Goal: Communication & Community: Participate in discussion

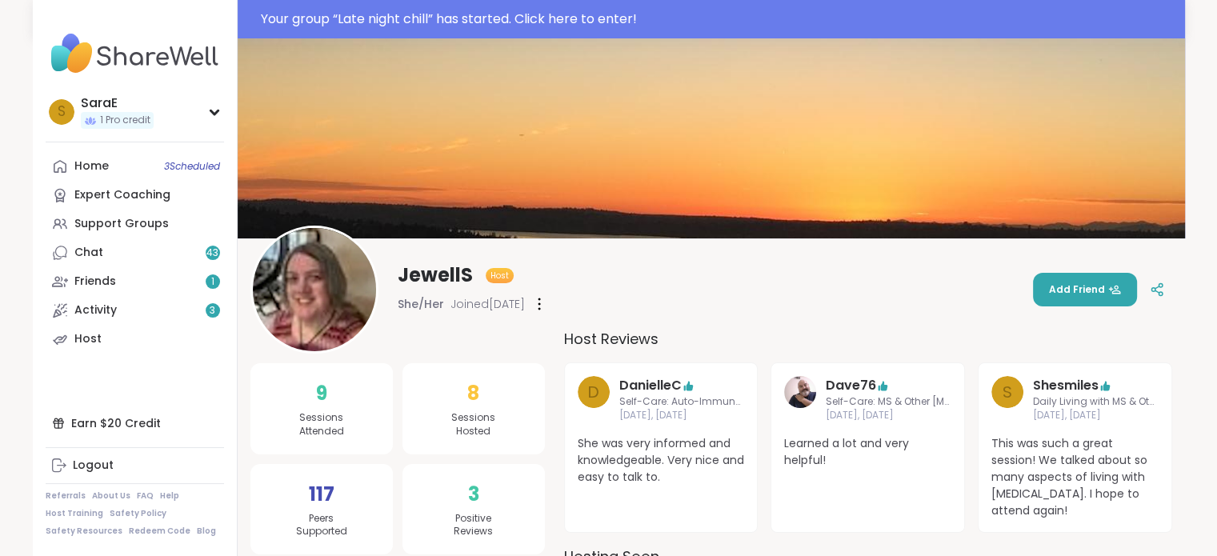
click at [176, 62] on img at bounding box center [135, 54] width 178 height 56
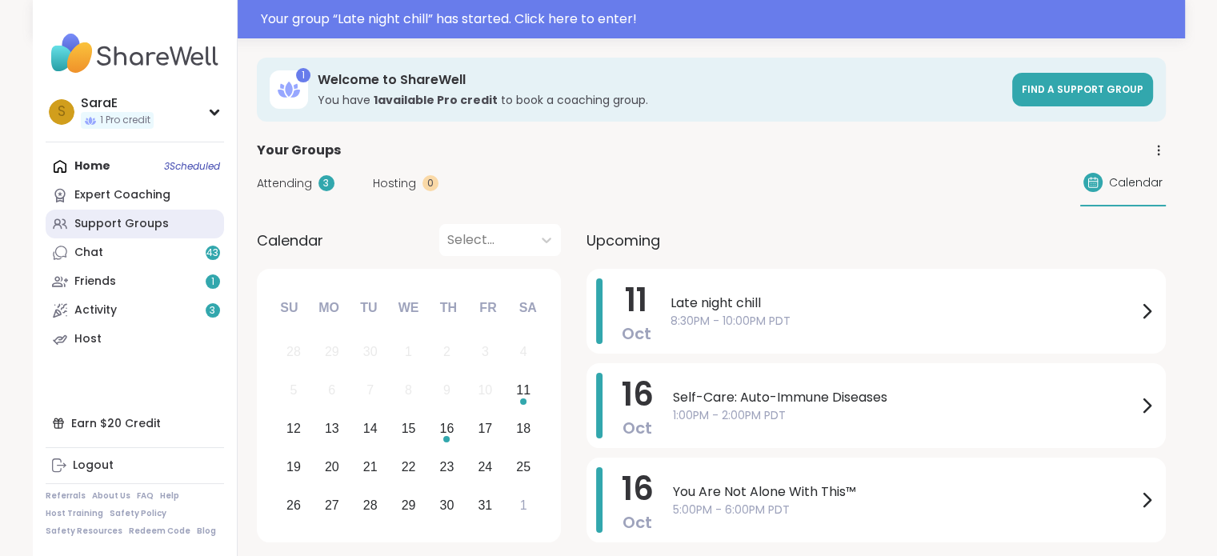
click at [122, 224] on div "Support Groups" at bounding box center [121, 224] width 94 height 16
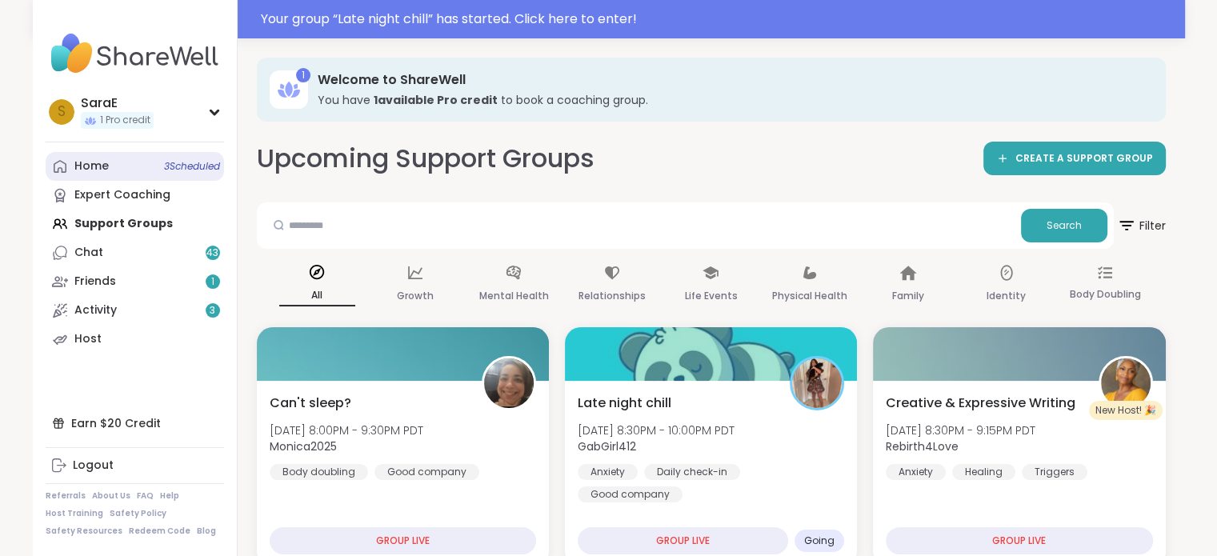
click at [142, 166] on link "Home 3 Scheduled" at bounding box center [135, 166] width 178 height 29
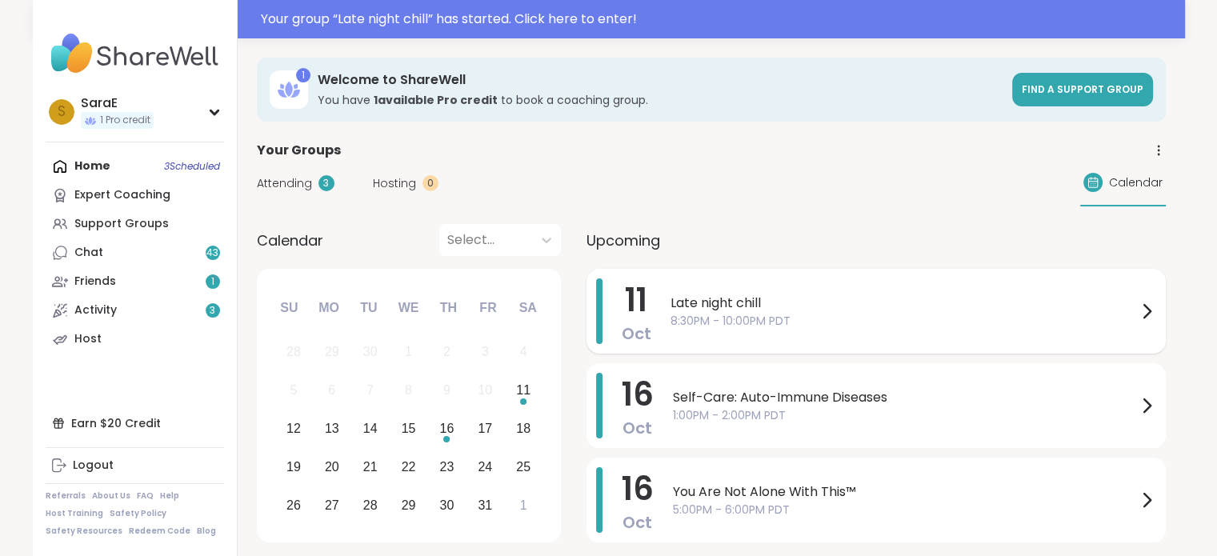
click at [813, 314] on span "8:30PM - 10:00PM PDT" at bounding box center [903, 321] width 466 height 17
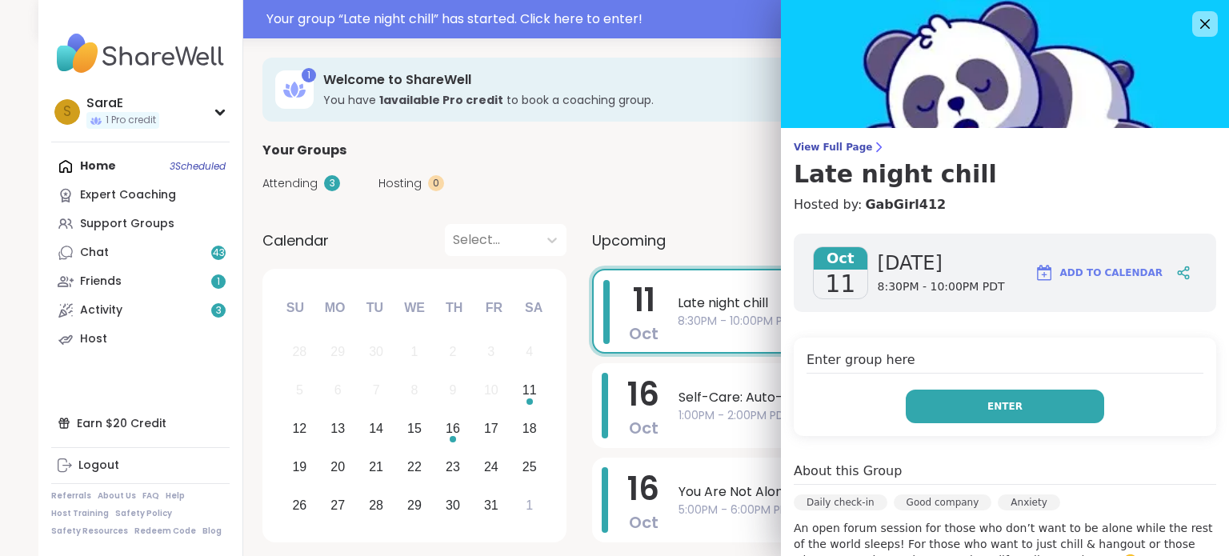
click at [966, 406] on button "Enter" at bounding box center [1005, 407] width 198 height 34
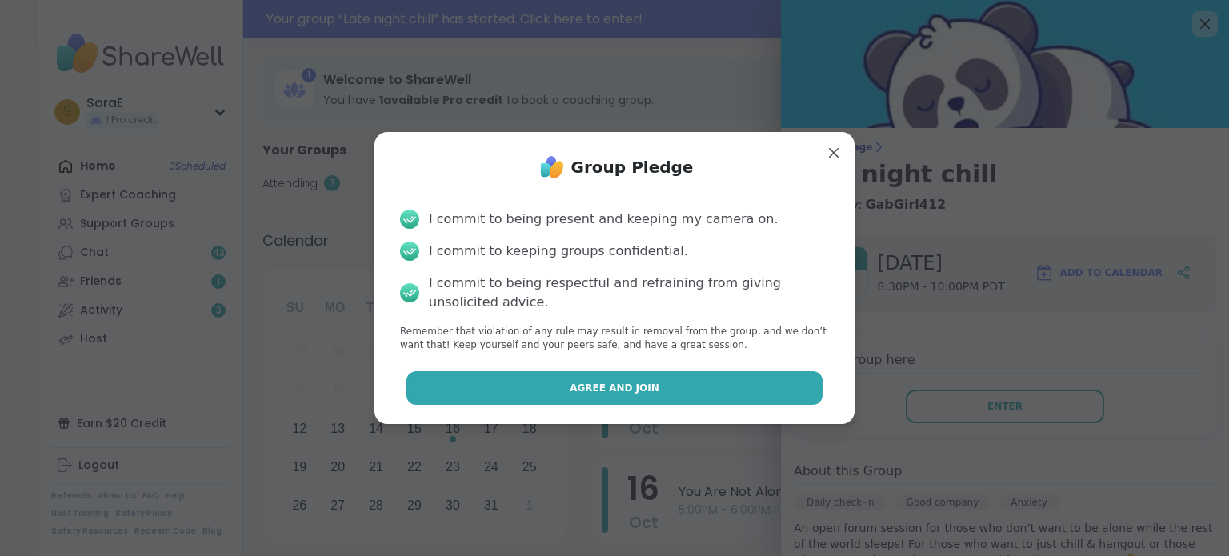
click at [586, 386] on span "Agree and Join" at bounding box center [615, 388] width 90 height 14
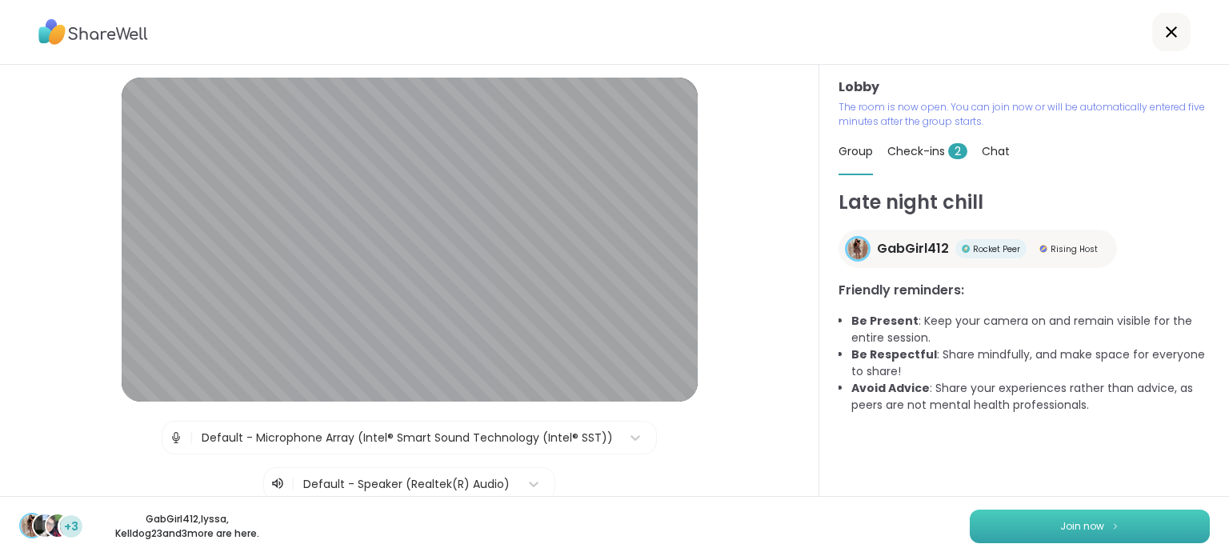
click at [1019, 528] on button "Join now" at bounding box center [1090, 527] width 240 height 34
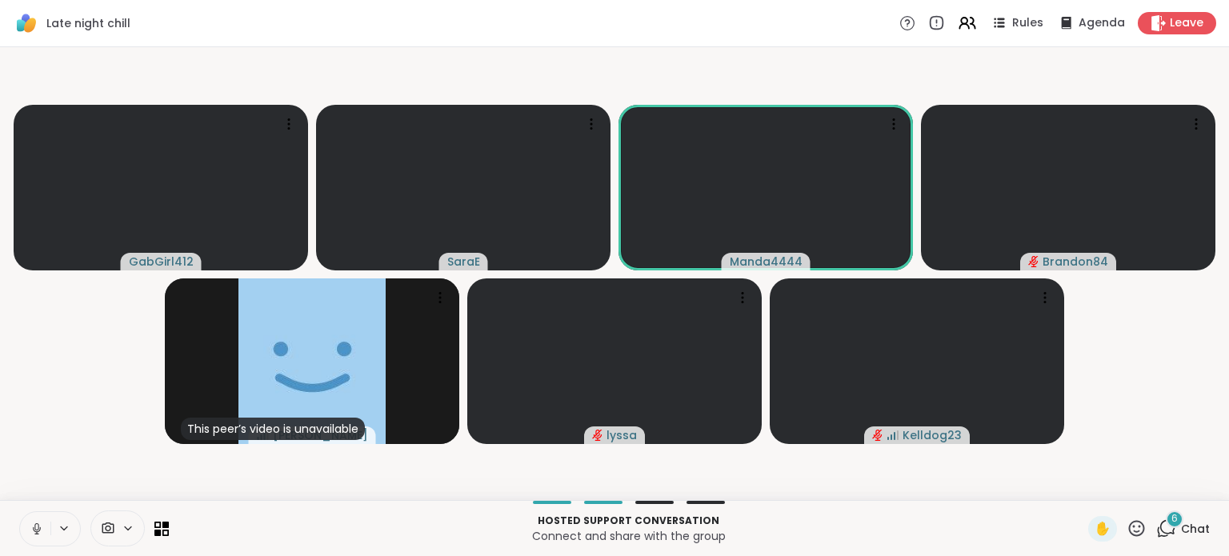
click at [34, 532] on icon at bounding box center [37, 529] width 14 height 14
